Goal: Entertainment & Leisure: Consume media (video, audio)

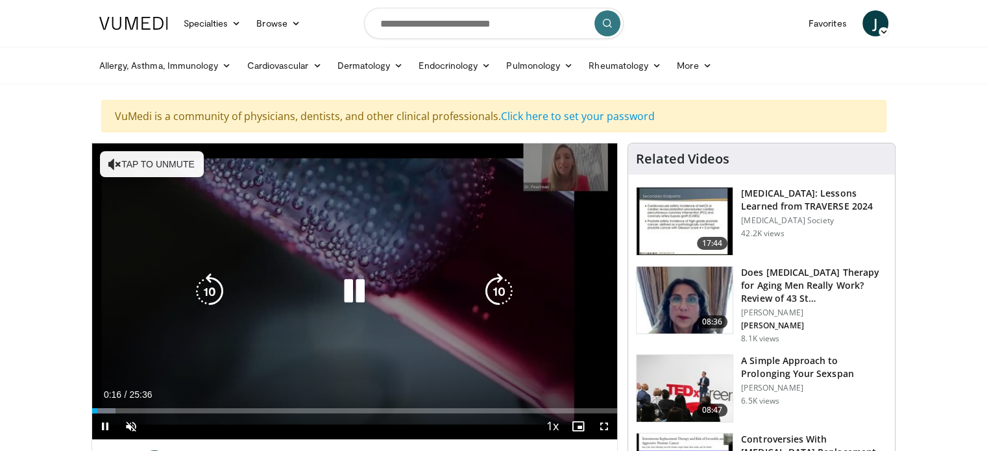
click at [155, 163] on button "Tap to unmute" at bounding box center [152, 164] width 104 height 26
click at [590, 172] on div "10 seconds Tap to unmute" at bounding box center [354, 291] width 525 height 296
click at [566, 173] on div "10 seconds Tap to unmute" at bounding box center [354, 291] width 525 height 296
